Goal: Task Accomplishment & Management: Manage account settings

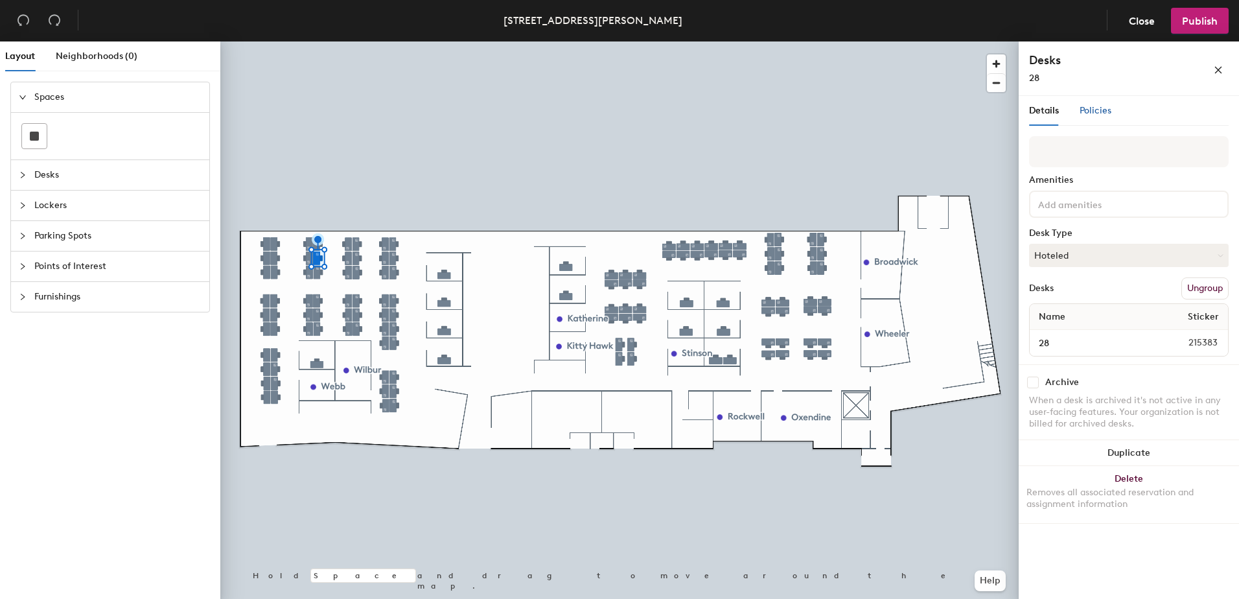
drag, startPoint x: 1041, startPoint y: 265, endPoint x: 1110, endPoint y: 111, distance: 169.1
click at [1110, 111] on span "Policies" at bounding box center [1095, 110] width 32 height 11
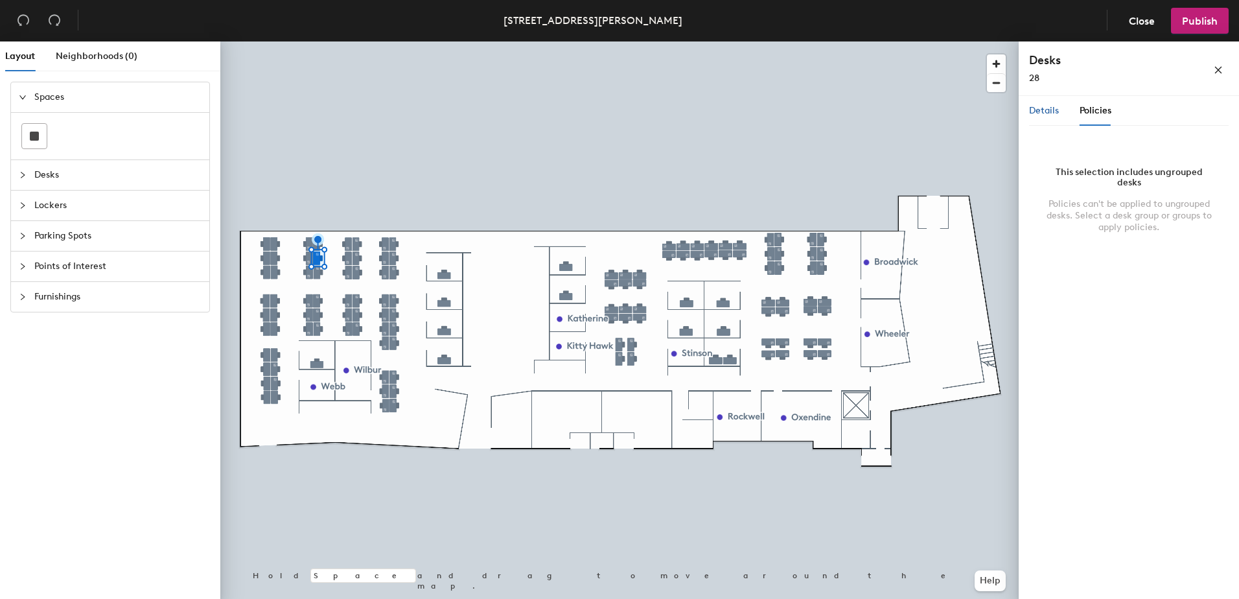
click at [1034, 115] on span "Details" at bounding box center [1044, 110] width 30 height 11
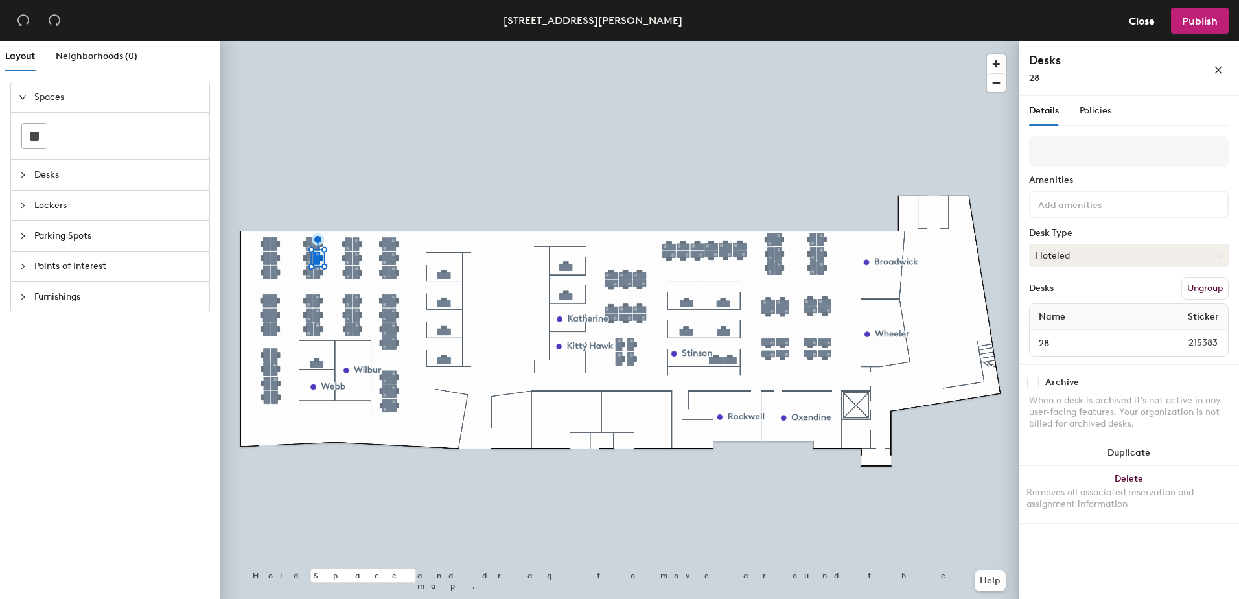
click at [1117, 260] on button "Hoteled" at bounding box center [1129, 255] width 200 height 23
click at [1060, 294] on div "Assigned" at bounding box center [1095, 295] width 130 height 19
click at [1101, 257] on button "Assigned" at bounding box center [1129, 255] width 200 height 23
click at [1110, 373] on div "Archive When a desk is archived it's not active in any user-facing features. Yo…" at bounding box center [1129, 404] width 220 height 81
click at [1122, 249] on button "Assigned" at bounding box center [1129, 255] width 200 height 23
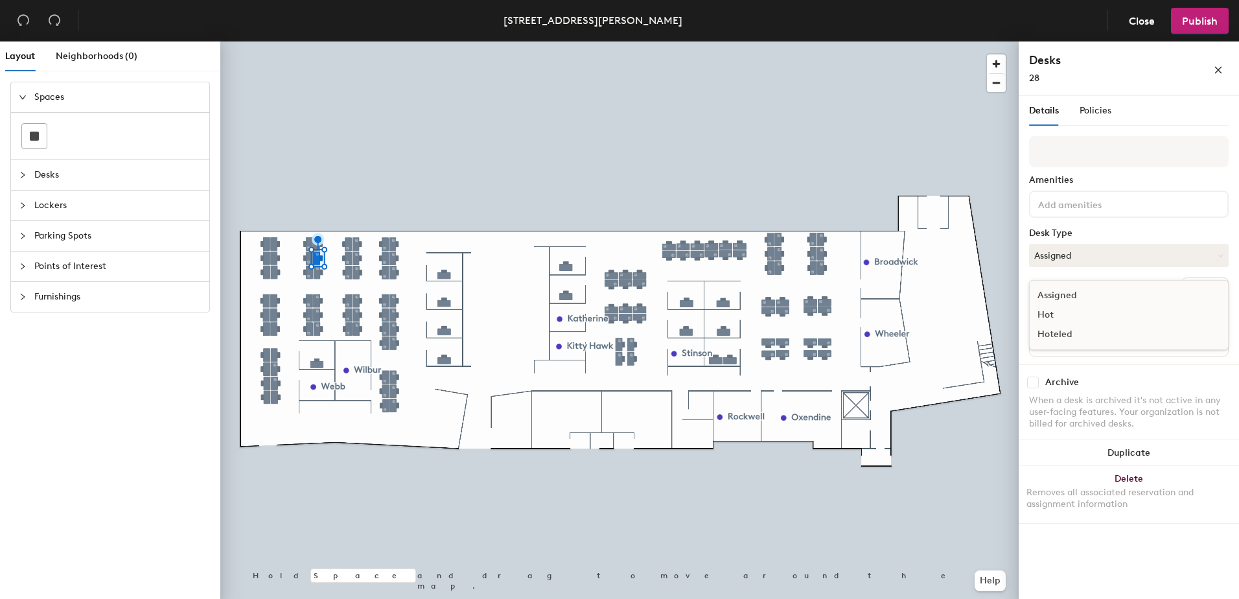
click at [1082, 332] on div "Hoteled" at bounding box center [1095, 334] width 130 height 19
click at [1220, 70] on icon "close" at bounding box center [1218, 69] width 9 height 9
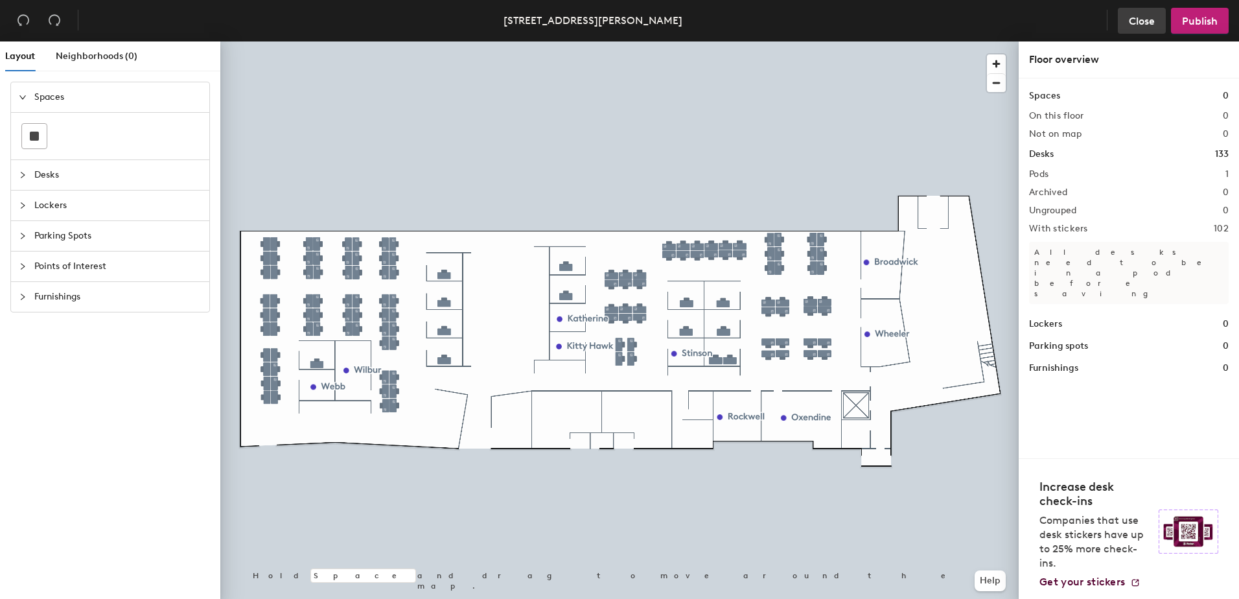
click at [1142, 26] on span "Close" at bounding box center [1142, 21] width 26 height 12
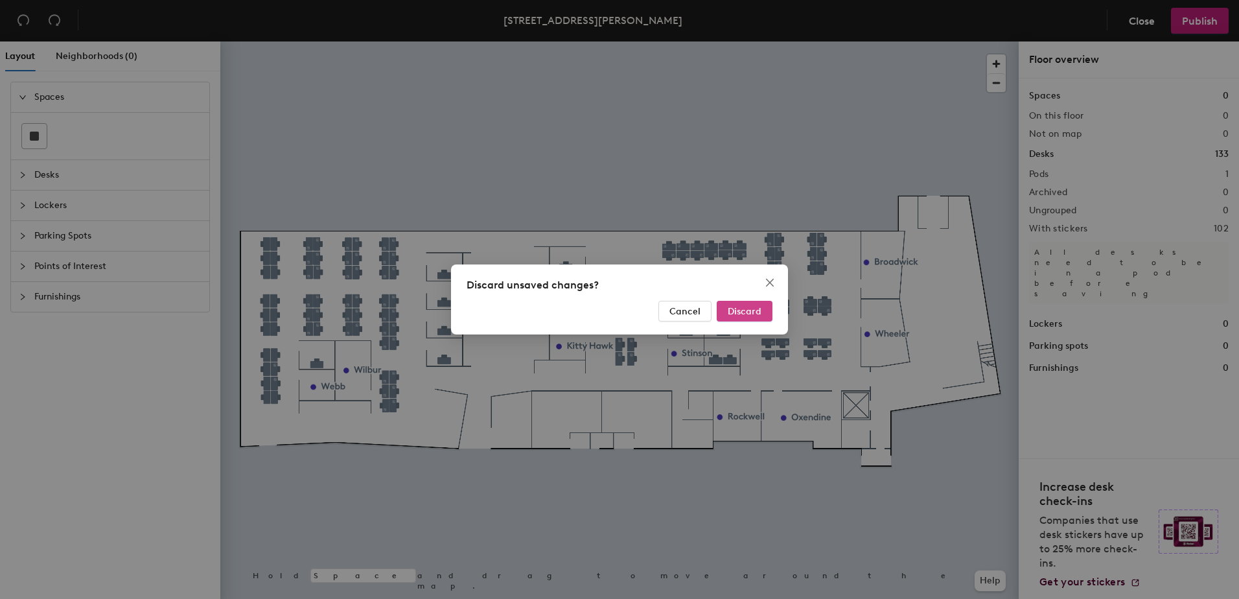
click at [746, 308] on span "Discard" at bounding box center [745, 311] width 34 height 11
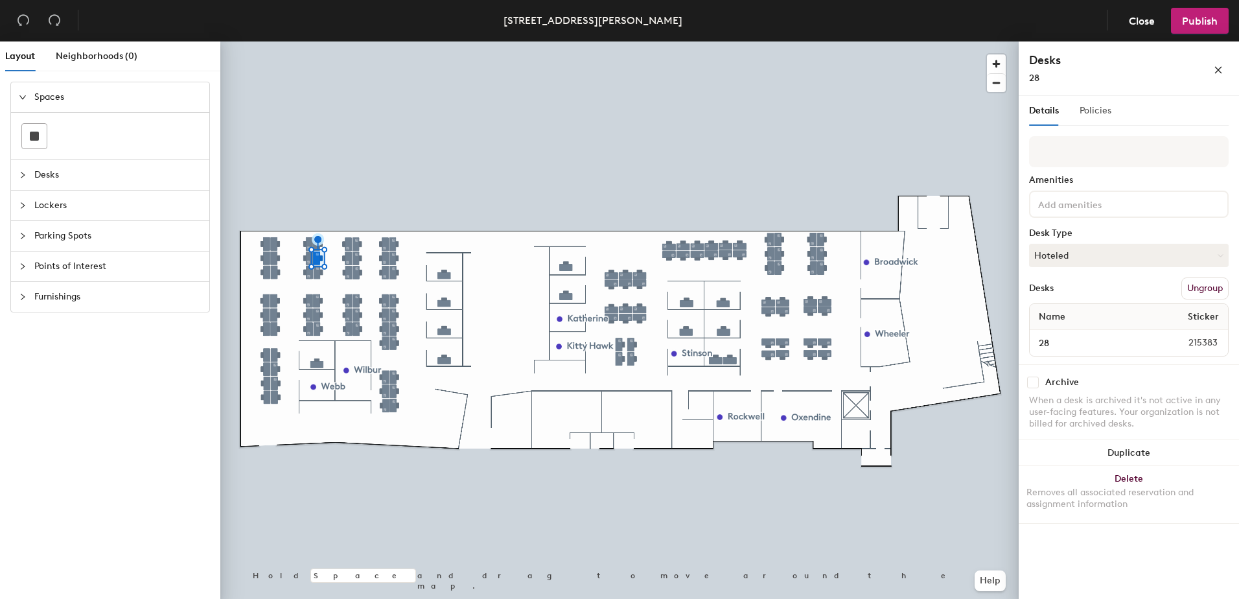
click at [1091, 121] on div "Policies" at bounding box center [1095, 111] width 32 height 30
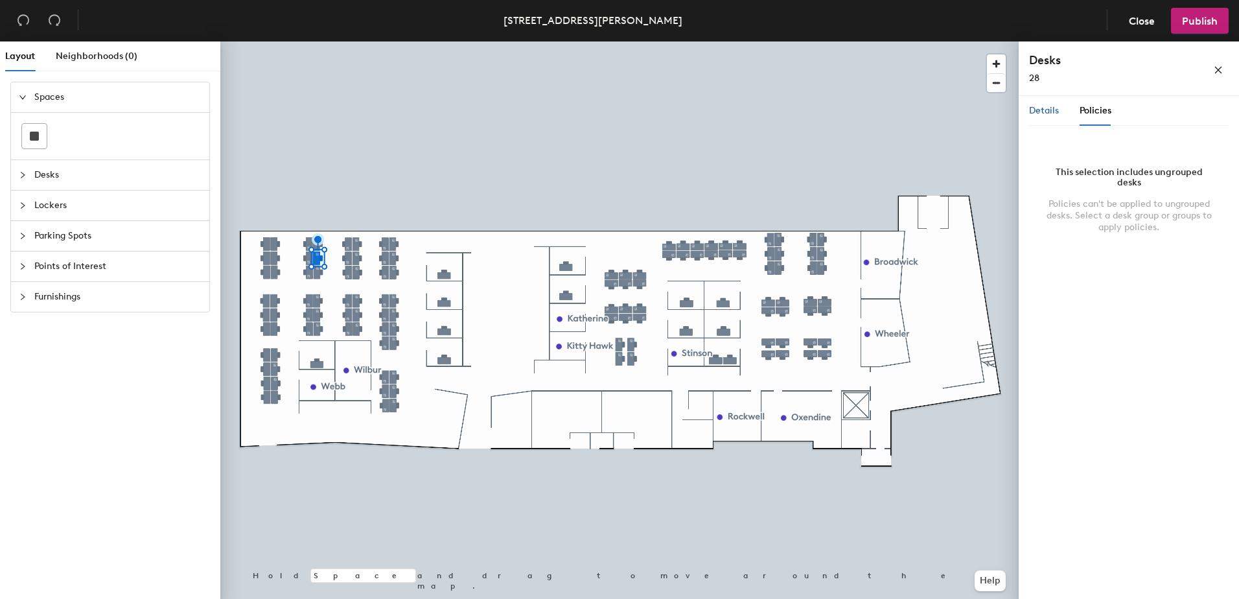
click at [1049, 116] on div "Details" at bounding box center [1044, 111] width 30 height 14
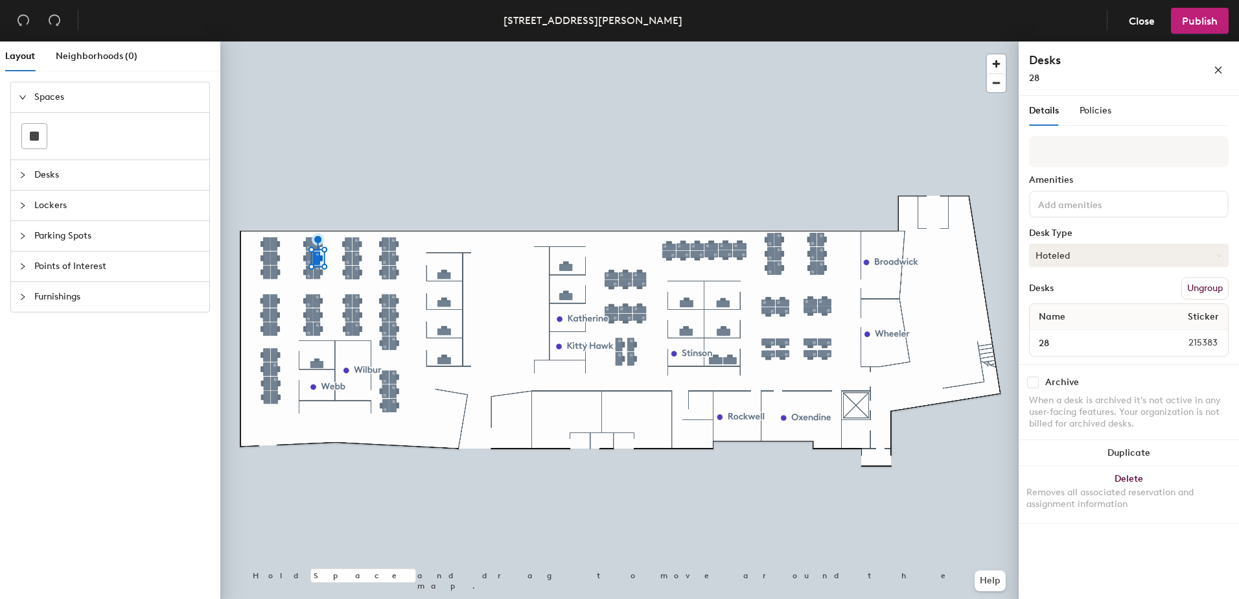
click at [1113, 255] on button "Hoteled" at bounding box center [1129, 255] width 200 height 23
click at [1103, 298] on div "Assigned" at bounding box center [1095, 295] width 130 height 19
click at [1188, 24] on span "Publish" at bounding box center [1200, 21] width 36 height 12
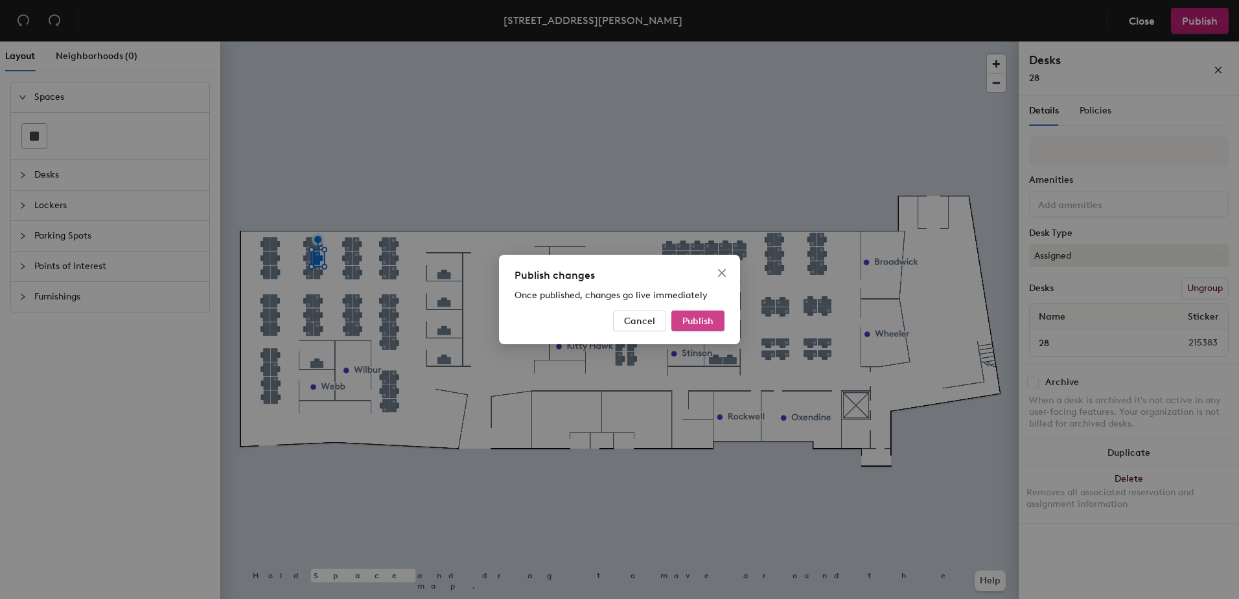
click at [698, 319] on span "Publish" at bounding box center [697, 321] width 31 height 11
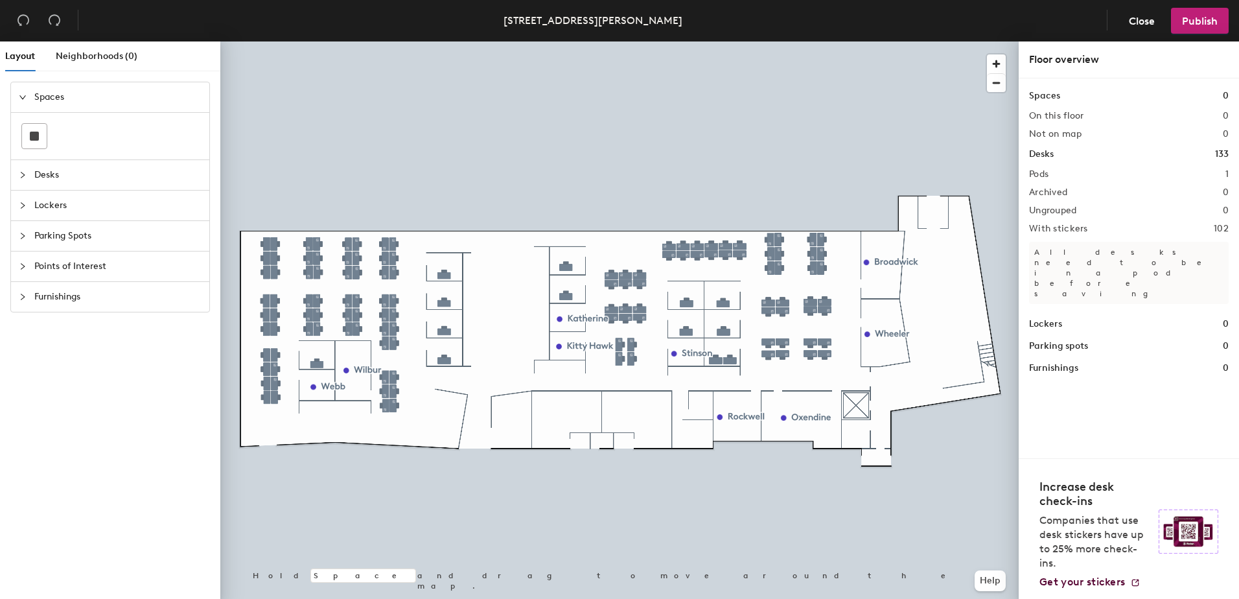
click at [317, 41] on div at bounding box center [619, 41] width 798 height 0
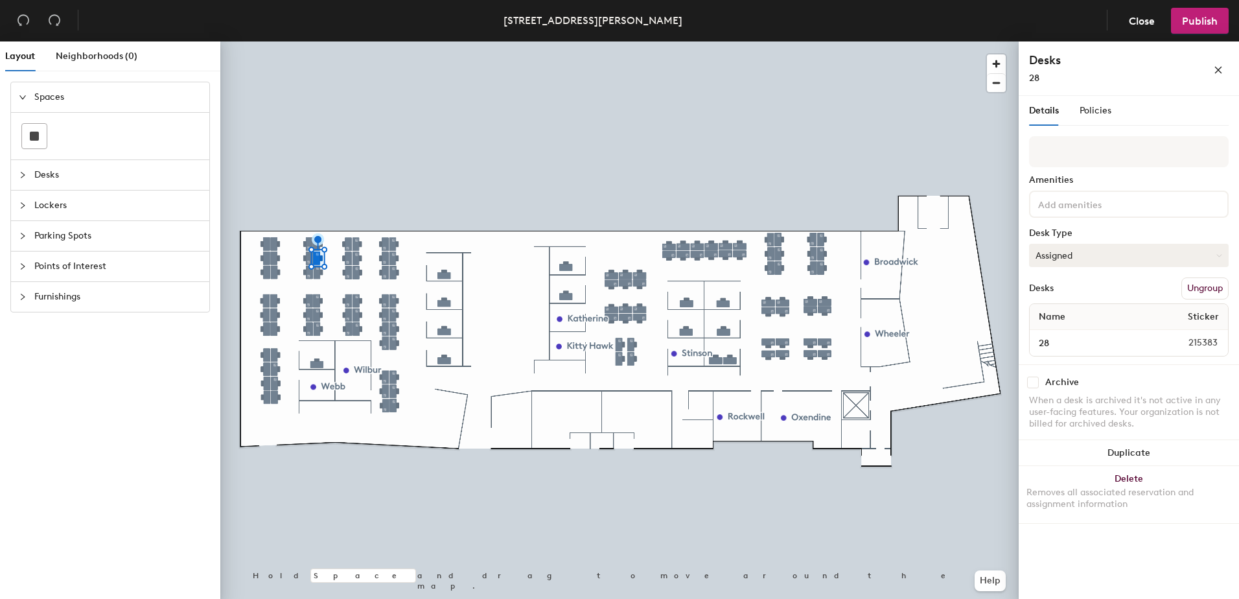
click at [1135, 251] on button "Assigned" at bounding box center [1129, 255] width 200 height 23
click at [1081, 329] on div "Hoteled" at bounding box center [1095, 334] width 130 height 19
click at [1206, 19] on span "Publish" at bounding box center [1200, 21] width 36 height 12
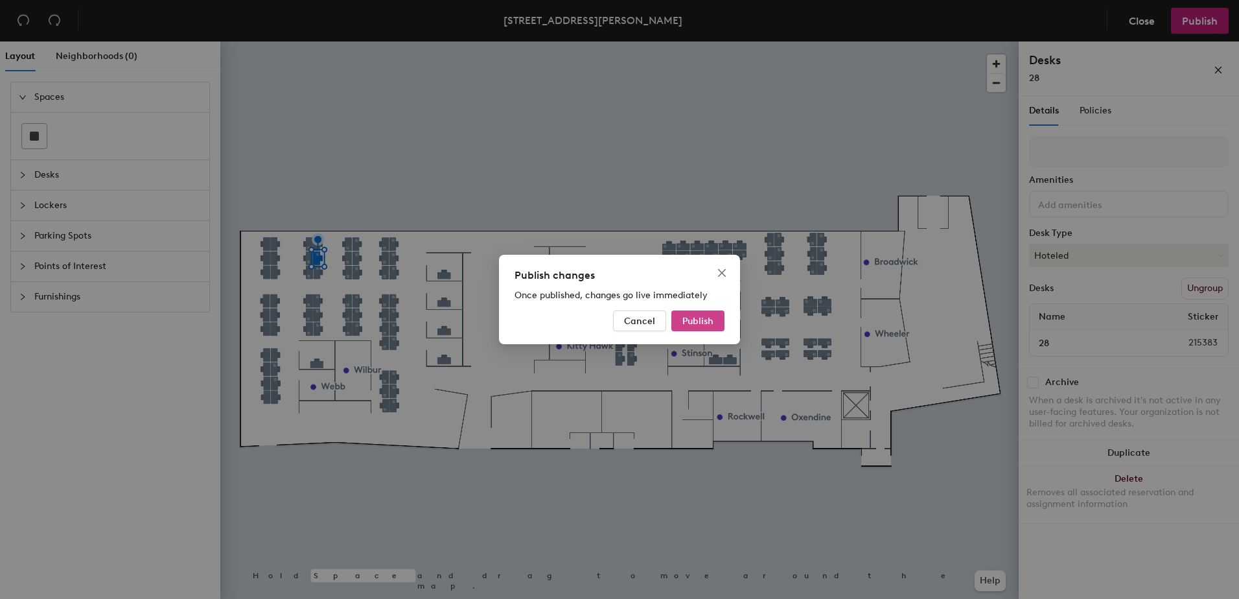
click at [689, 319] on span "Publish" at bounding box center [697, 321] width 31 height 11
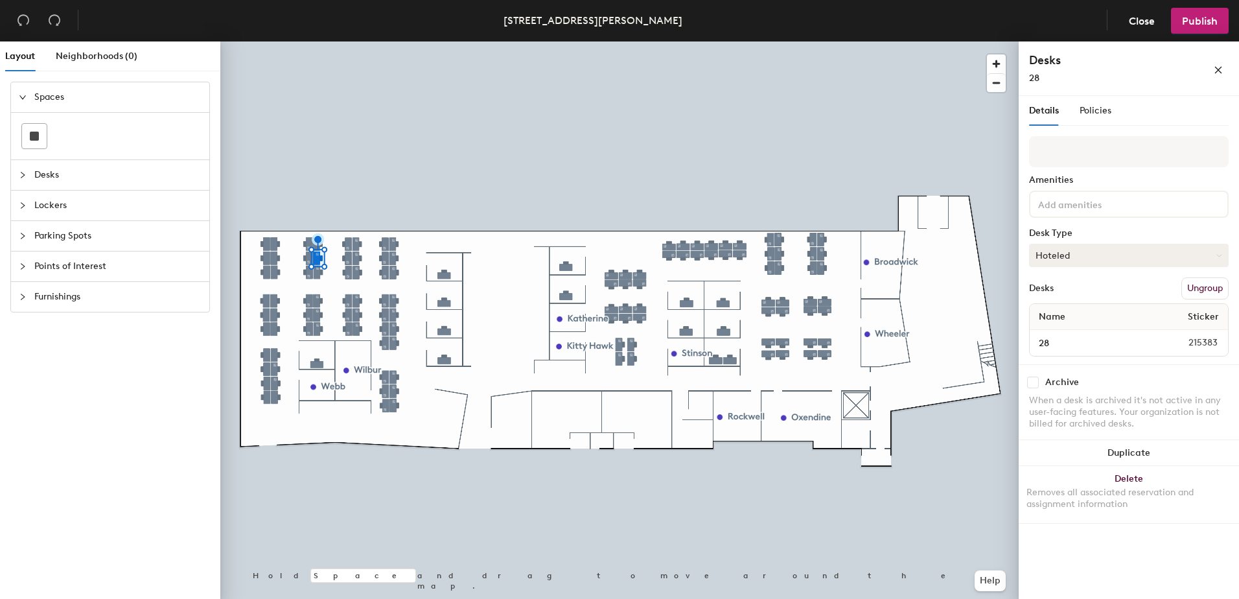
click at [1159, 255] on button "Hoteled" at bounding box center [1129, 255] width 200 height 23
click at [1149, 264] on button "Hoteled" at bounding box center [1129, 255] width 200 height 23
click at [1143, 260] on button "Hoteled" at bounding box center [1129, 255] width 200 height 23
click at [1058, 295] on div "Assigned" at bounding box center [1095, 295] width 130 height 19
click at [1090, 108] on span "Policies" at bounding box center [1095, 110] width 32 height 11
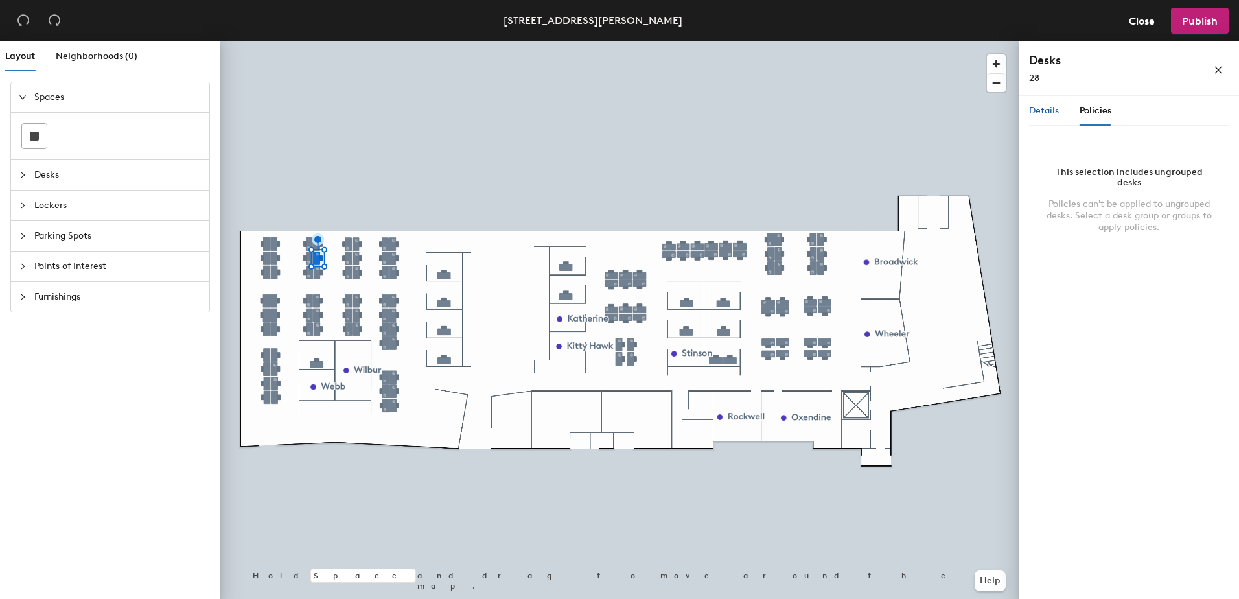
click at [1041, 115] on span "Details" at bounding box center [1044, 110] width 30 height 11
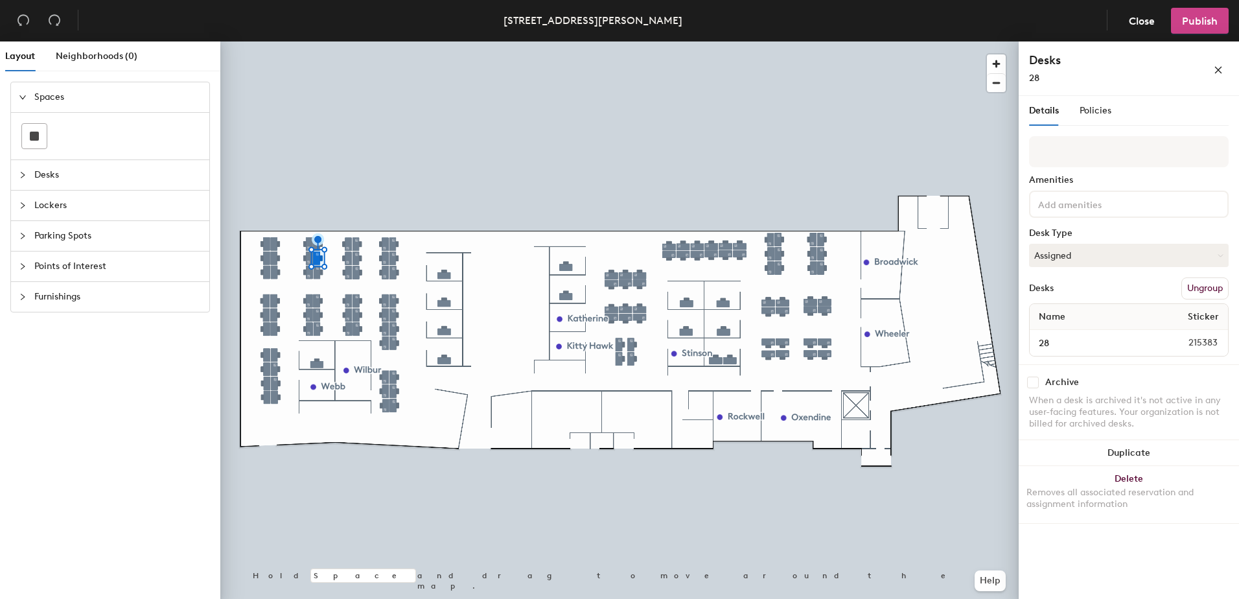
click at [1200, 23] on span "Publish" at bounding box center [1200, 21] width 36 height 12
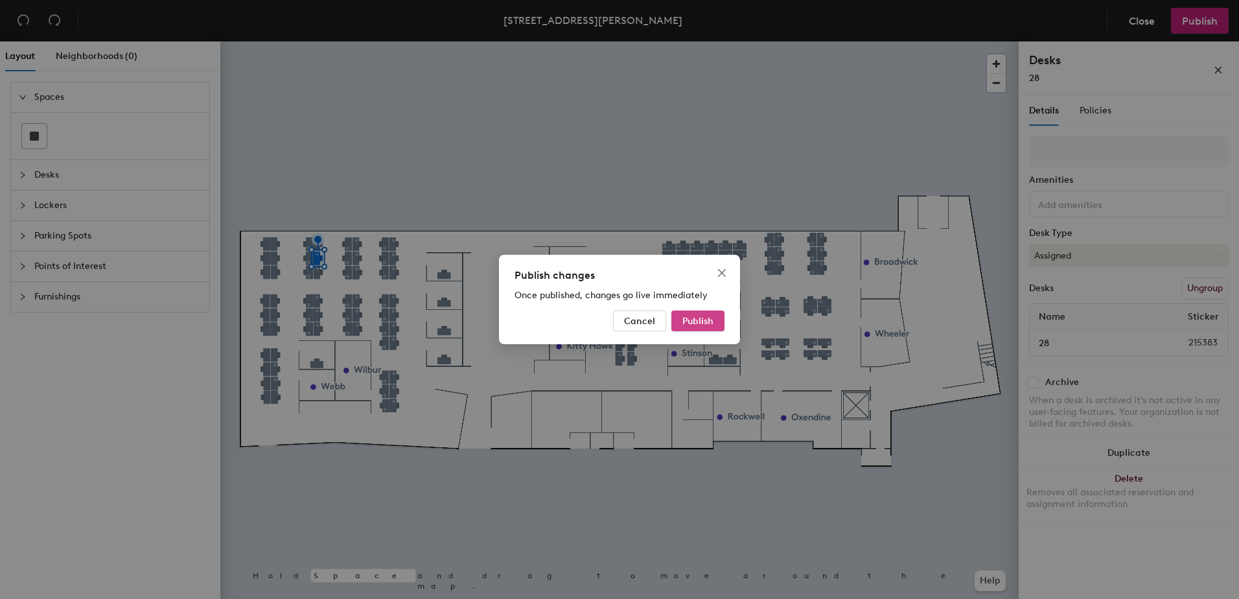
click at [689, 326] on span "Publish" at bounding box center [697, 321] width 31 height 11
